Goal: Transaction & Acquisition: Download file/media

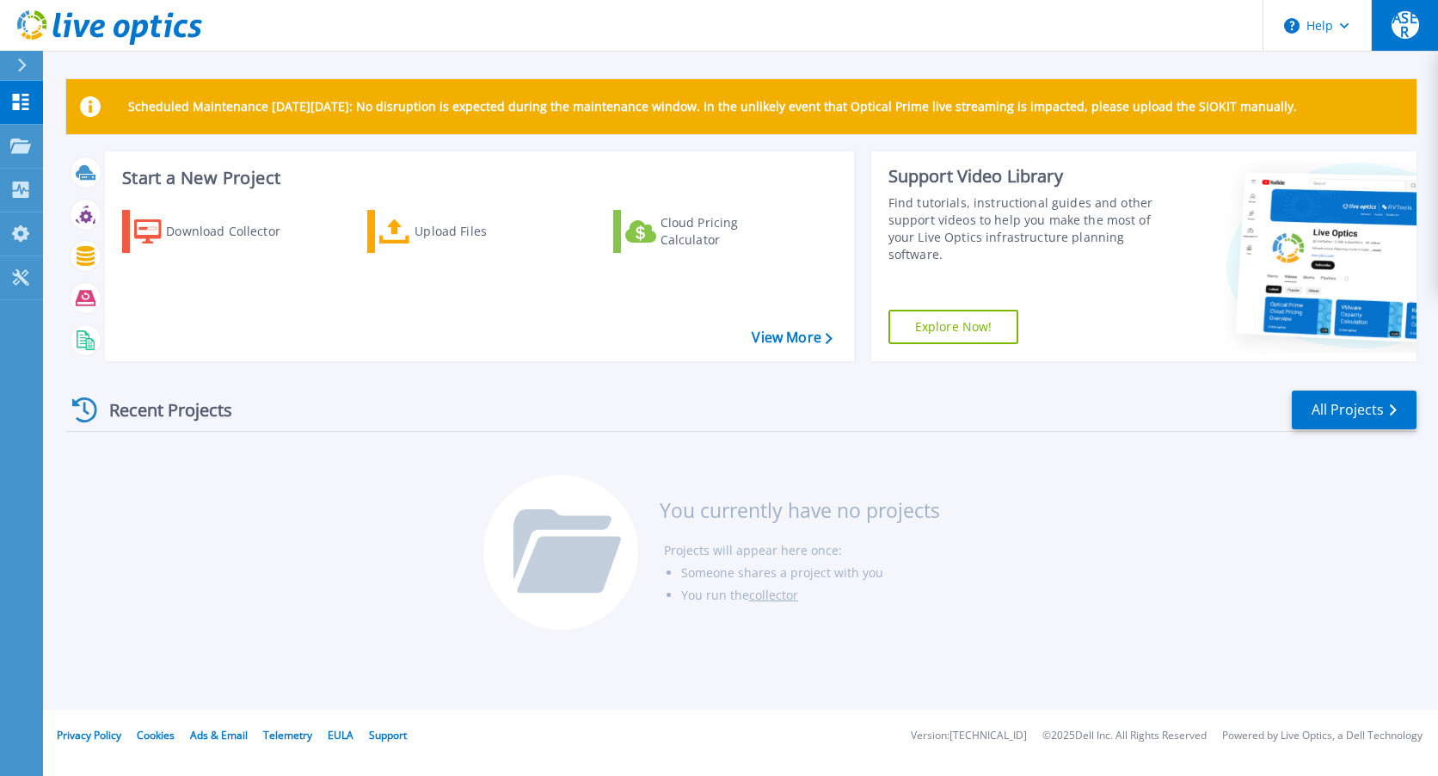
click at [1400, 33] on span "ASER" at bounding box center [1406, 25] width 28 height 28
click at [333, 321] on div "Download Collector Upload Files Cloud Pricing Calculator" at bounding box center [476, 274] width 737 height 157
click at [236, 228] on div "Download Collector" at bounding box center [235, 231] width 138 height 34
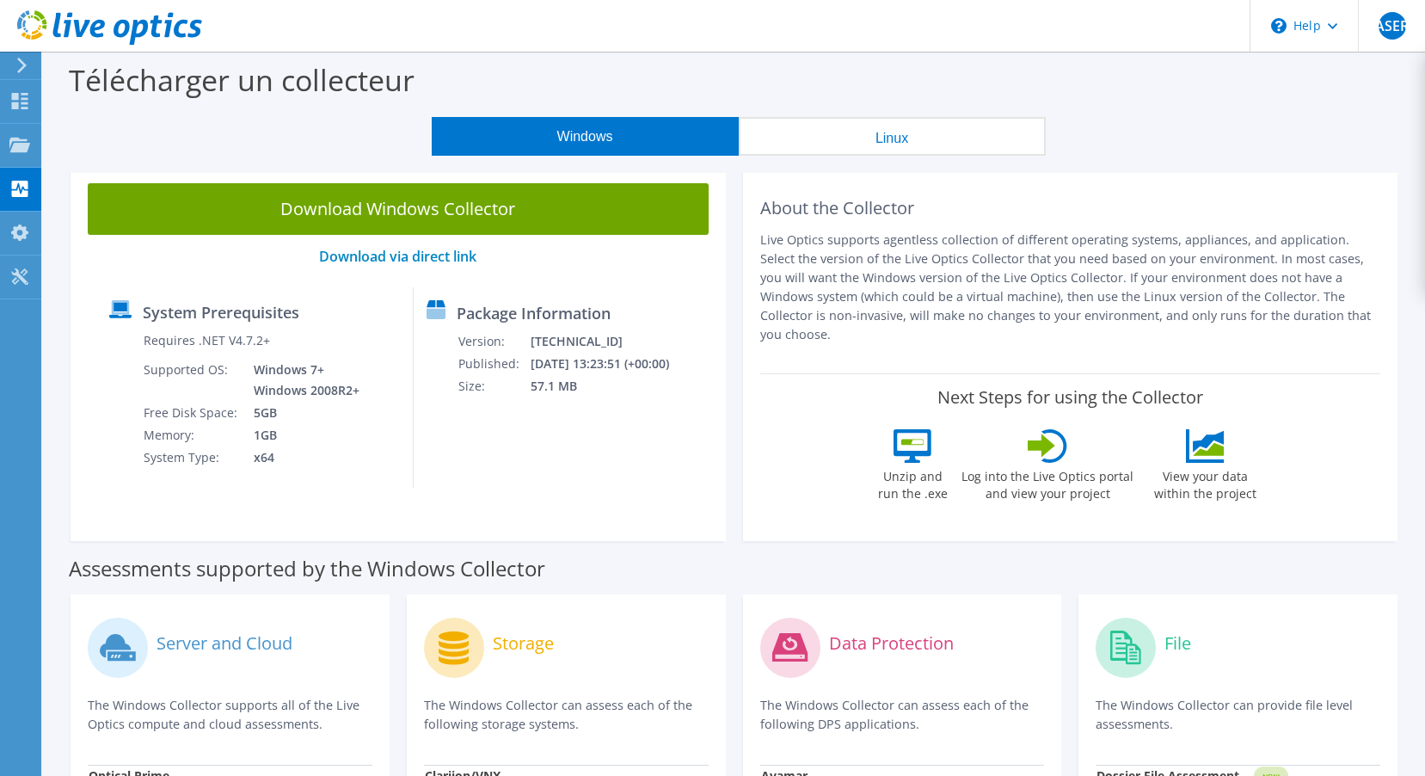
click at [872, 142] on button "Linux" at bounding box center [892, 136] width 307 height 39
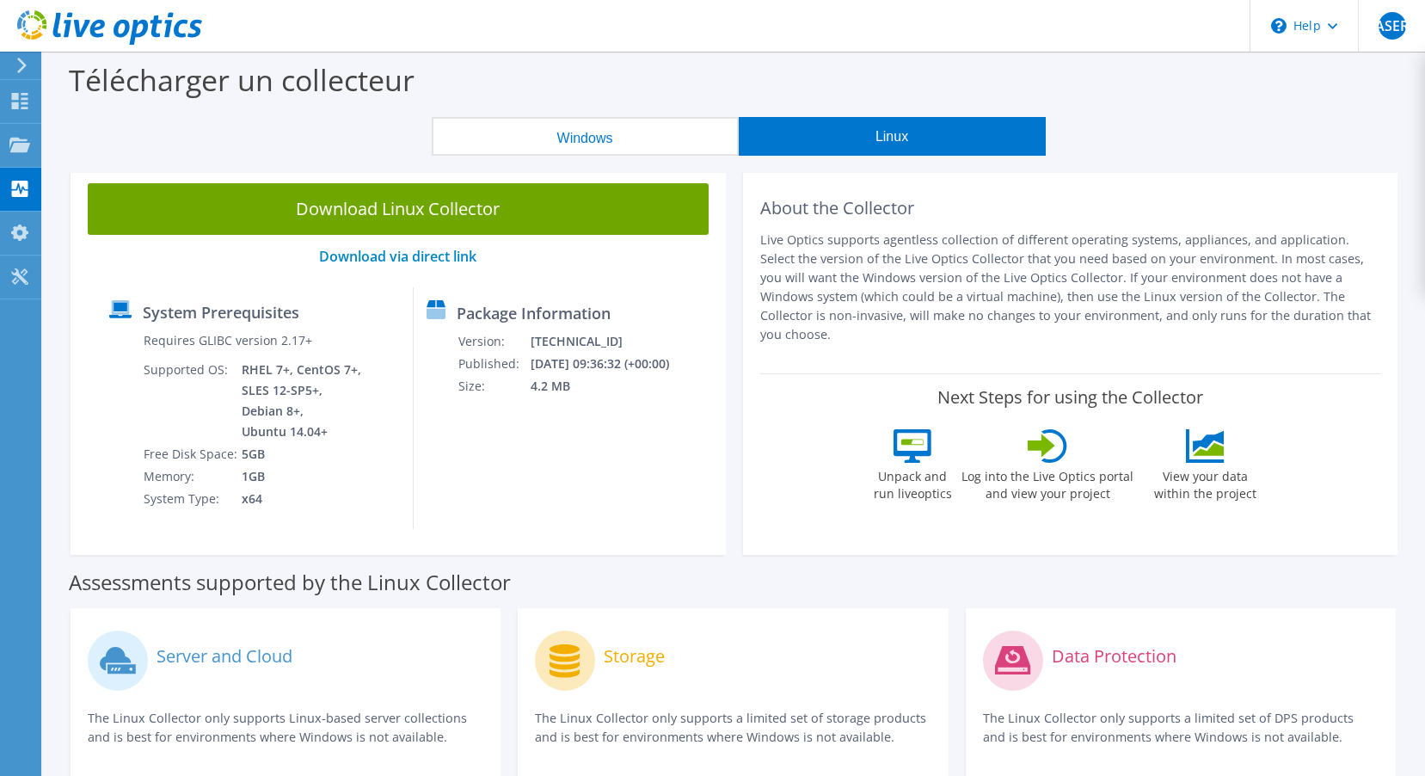
click at [654, 136] on button "Windows" at bounding box center [585, 136] width 307 height 39
